Goal: Task Accomplishment & Management: Manage account settings

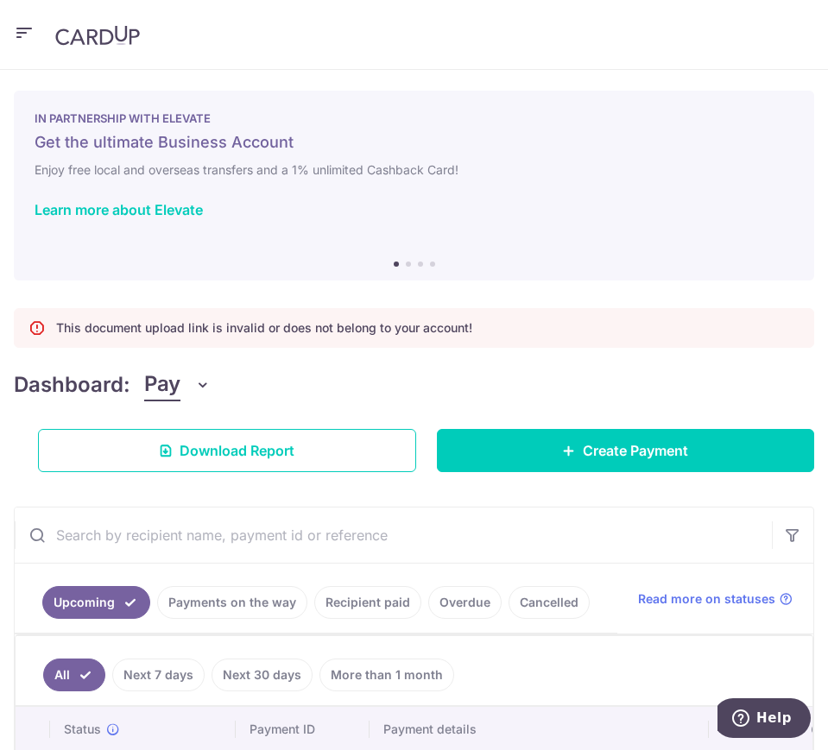
click at [22, 35] on icon "button" at bounding box center [24, 33] width 21 height 22
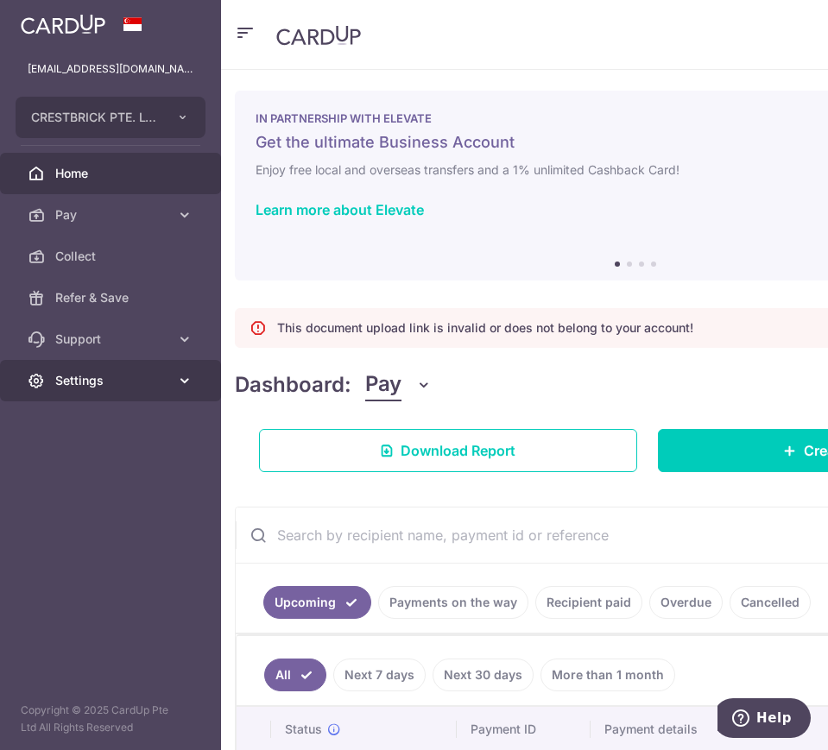
click at [81, 396] on link "Settings" at bounding box center [110, 380] width 221 height 41
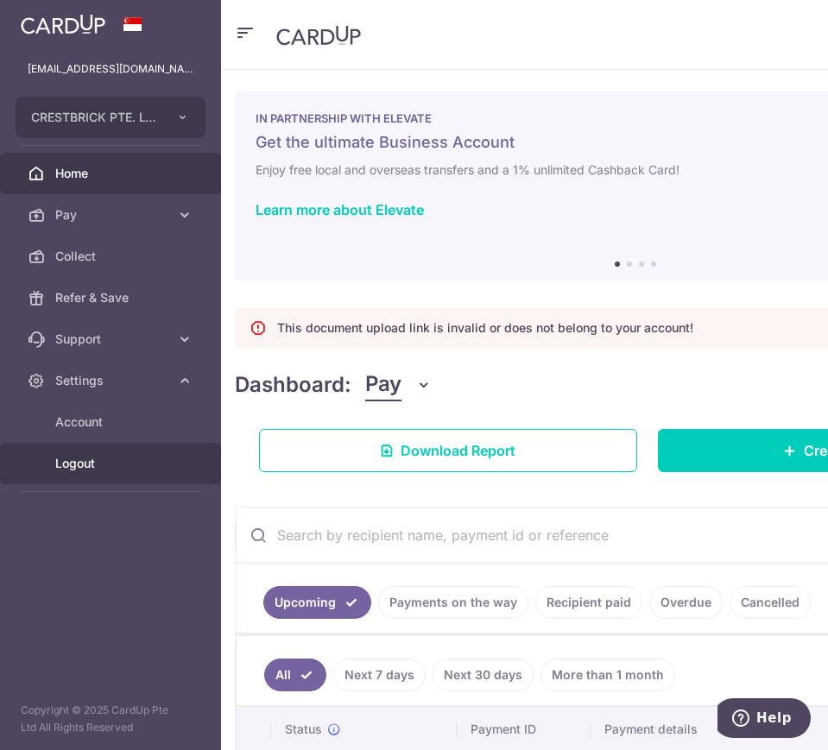
click at [78, 463] on span "Logout" at bounding box center [112, 463] width 114 height 17
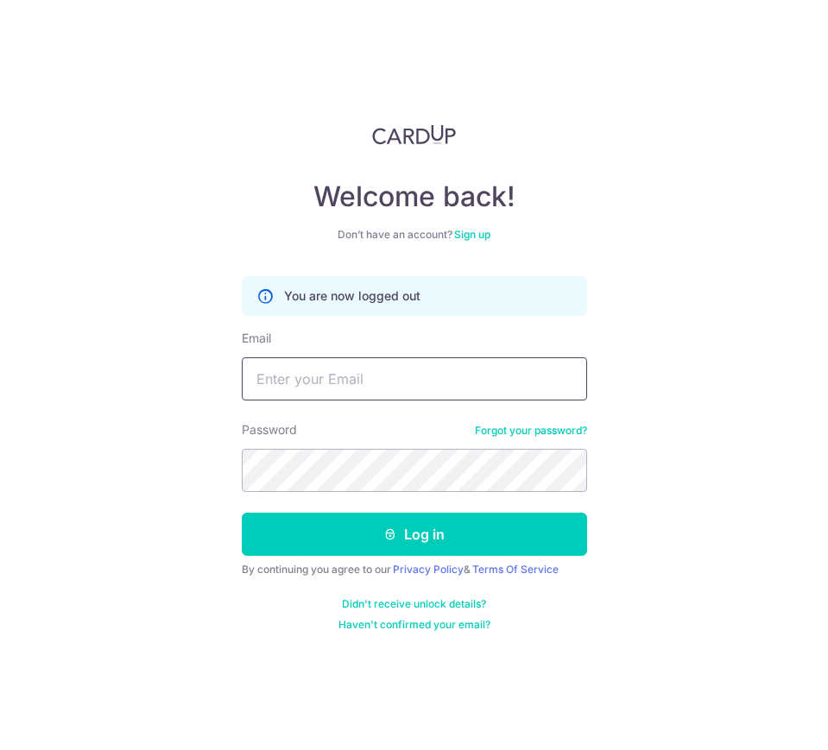
click at [352, 369] on input "Email" at bounding box center [414, 378] width 345 height 43
paste input "reenie@theiquadrant.com"
click at [379, 375] on input "reenie@theiquadrant.com" at bounding box center [414, 378] width 345 height 43
type input "reenie@theiquadrant.com"
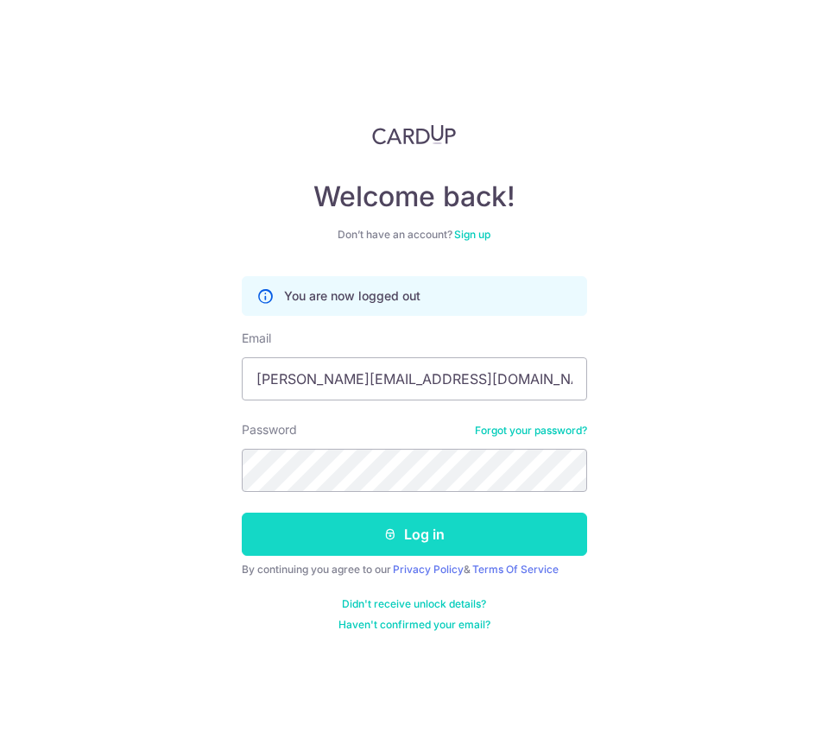
click at [474, 530] on button "Log in" at bounding box center [414, 534] width 345 height 43
